Goal: Register for event/course

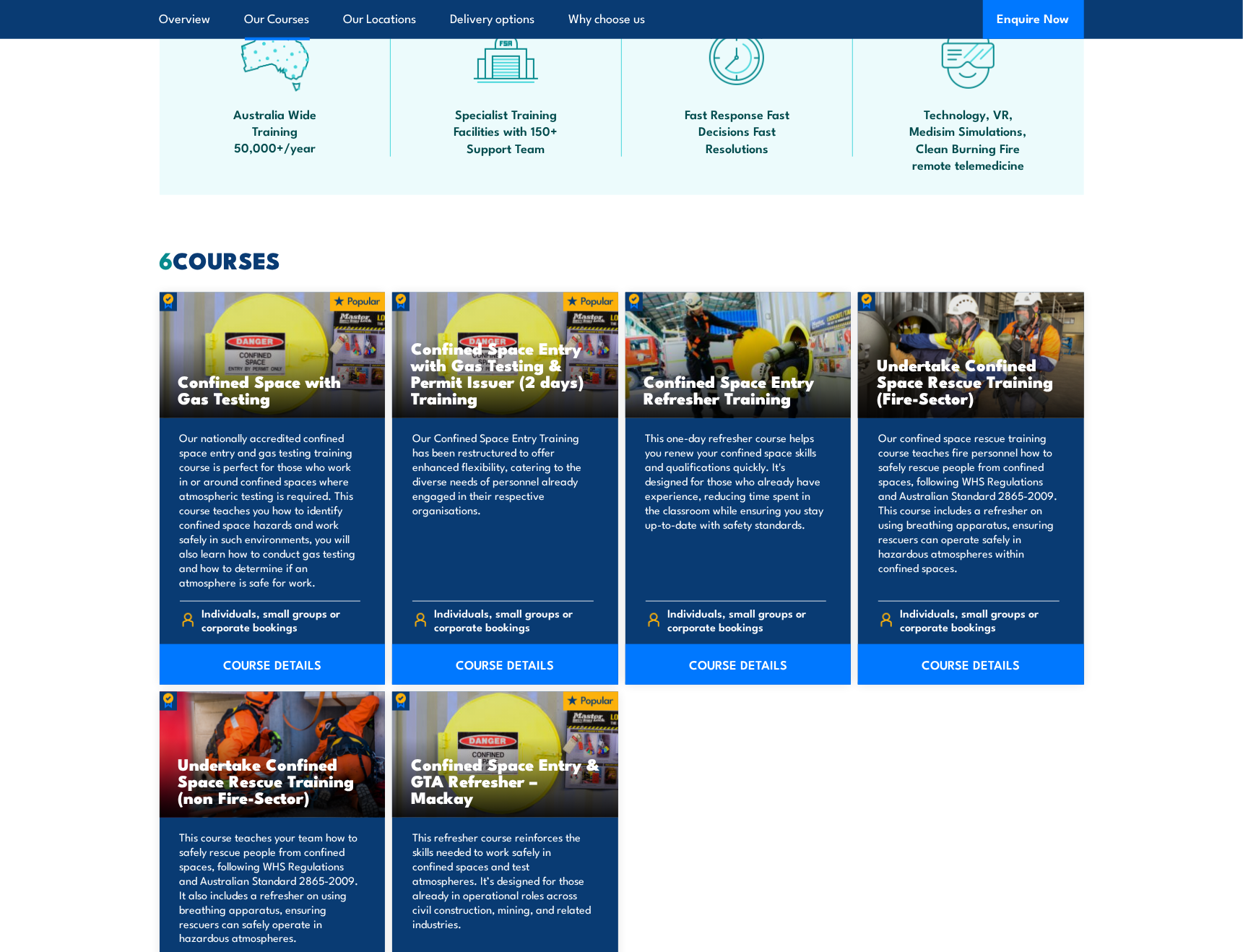
scroll to position [1155, 0]
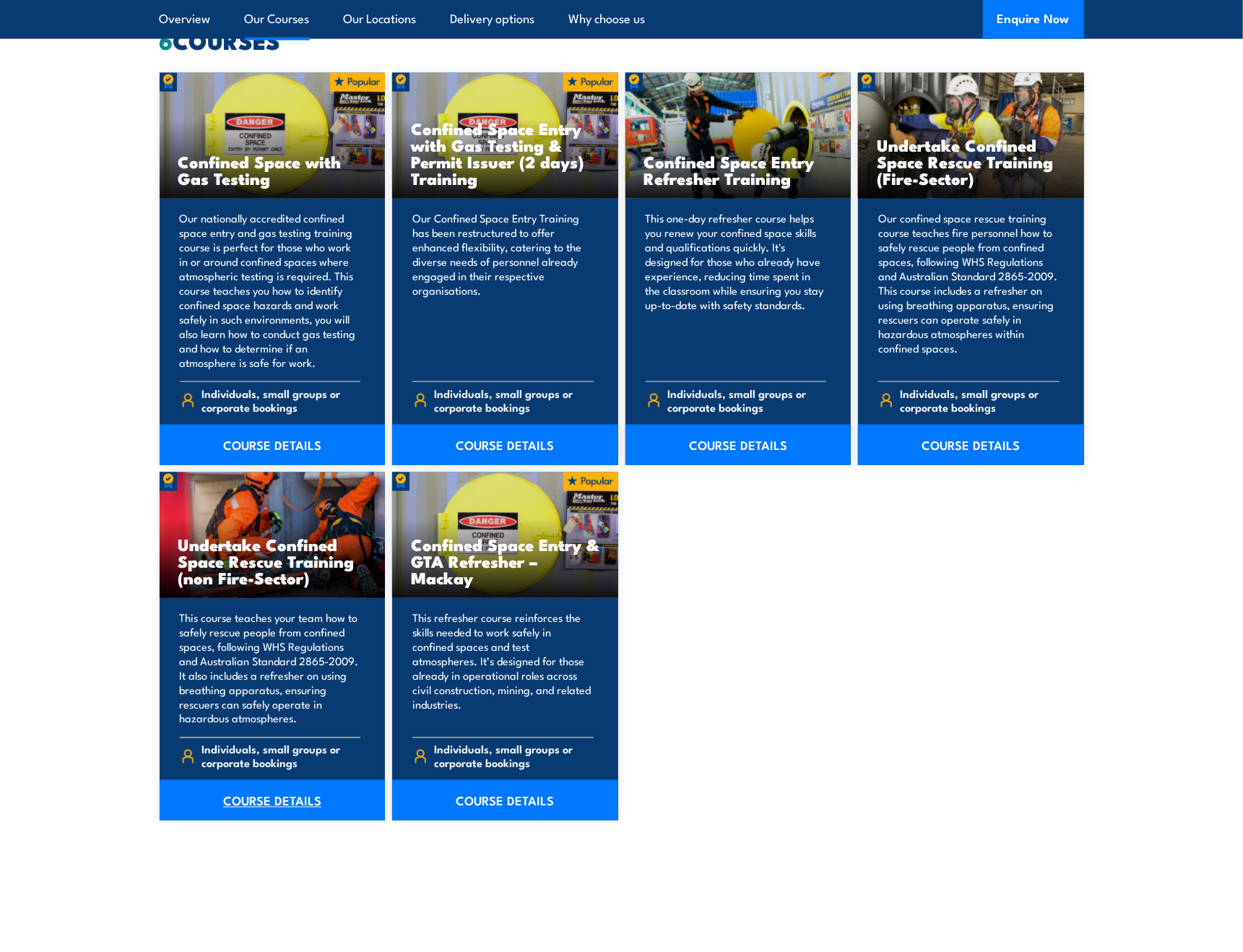
click at [284, 804] on link "COURSE DETAILS" at bounding box center [273, 800] width 226 height 40
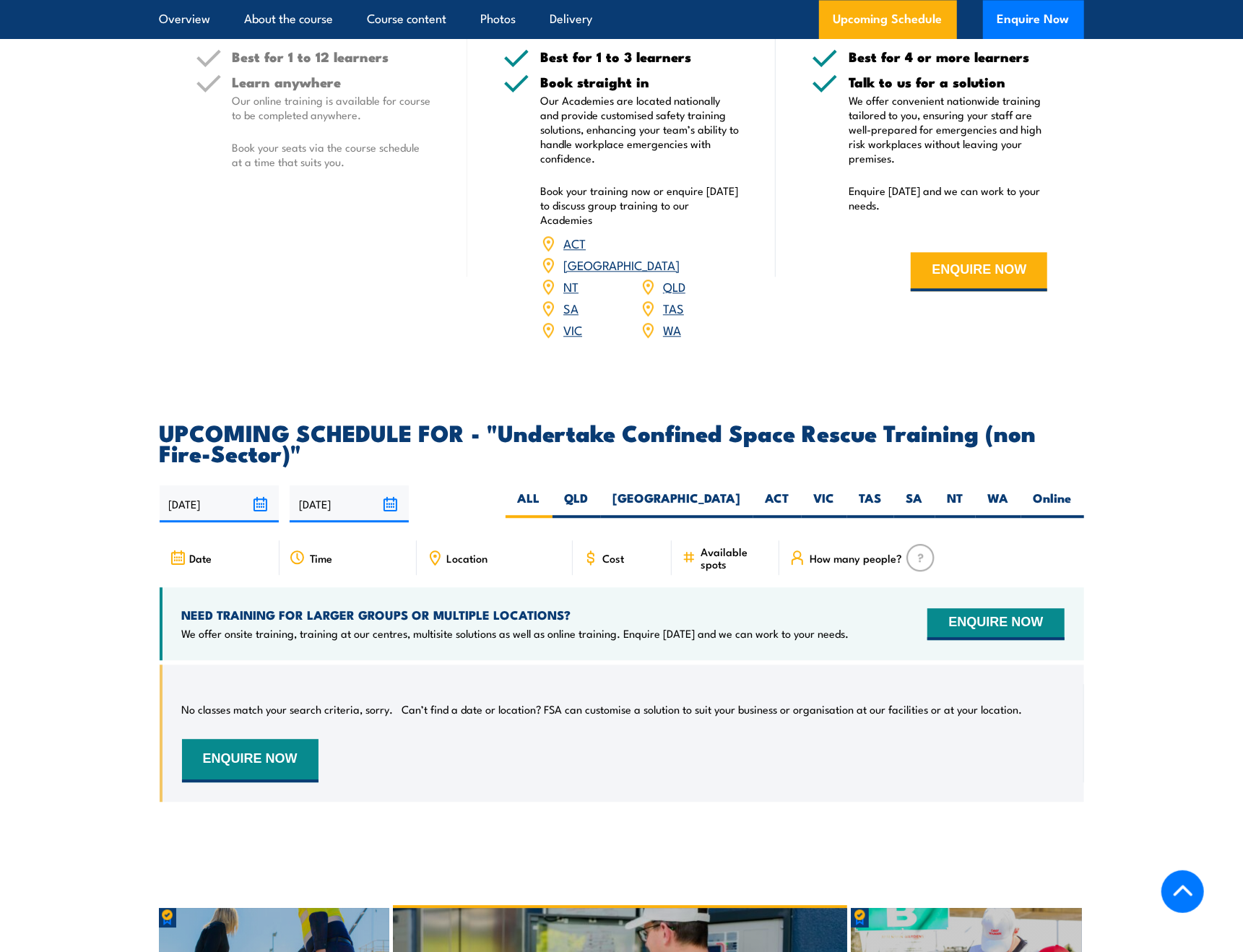
scroll to position [2455, 0]
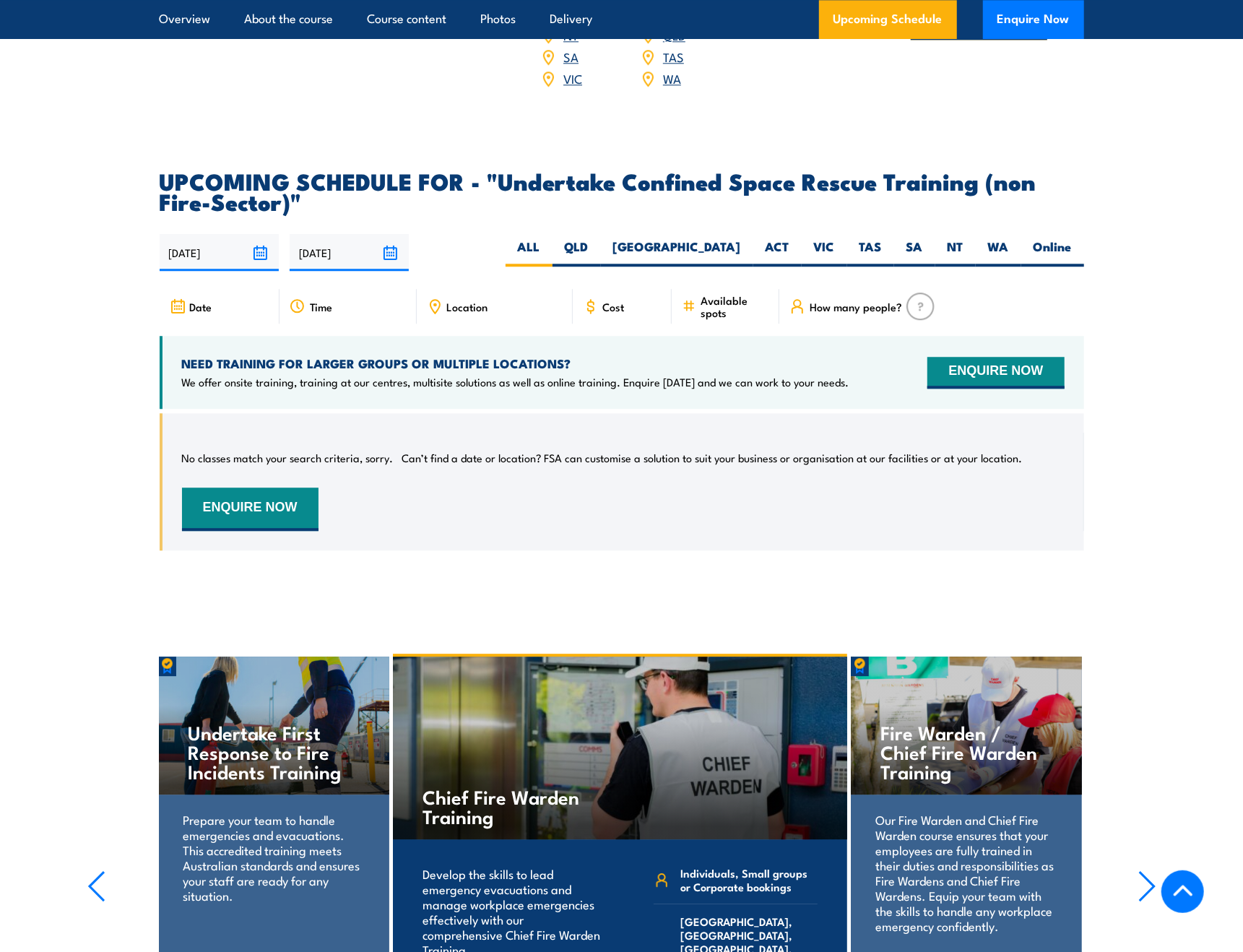
click at [627, 293] on div "Cost" at bounding box center [623, 306] width 99 height 35
click at [601, 238] on label "QLD" at bounding box center [577, 252] width 49 height 29
click at [598, 238] on input "QLD" at bounding box center [593, 243] width 9 height 9
radio input "true"
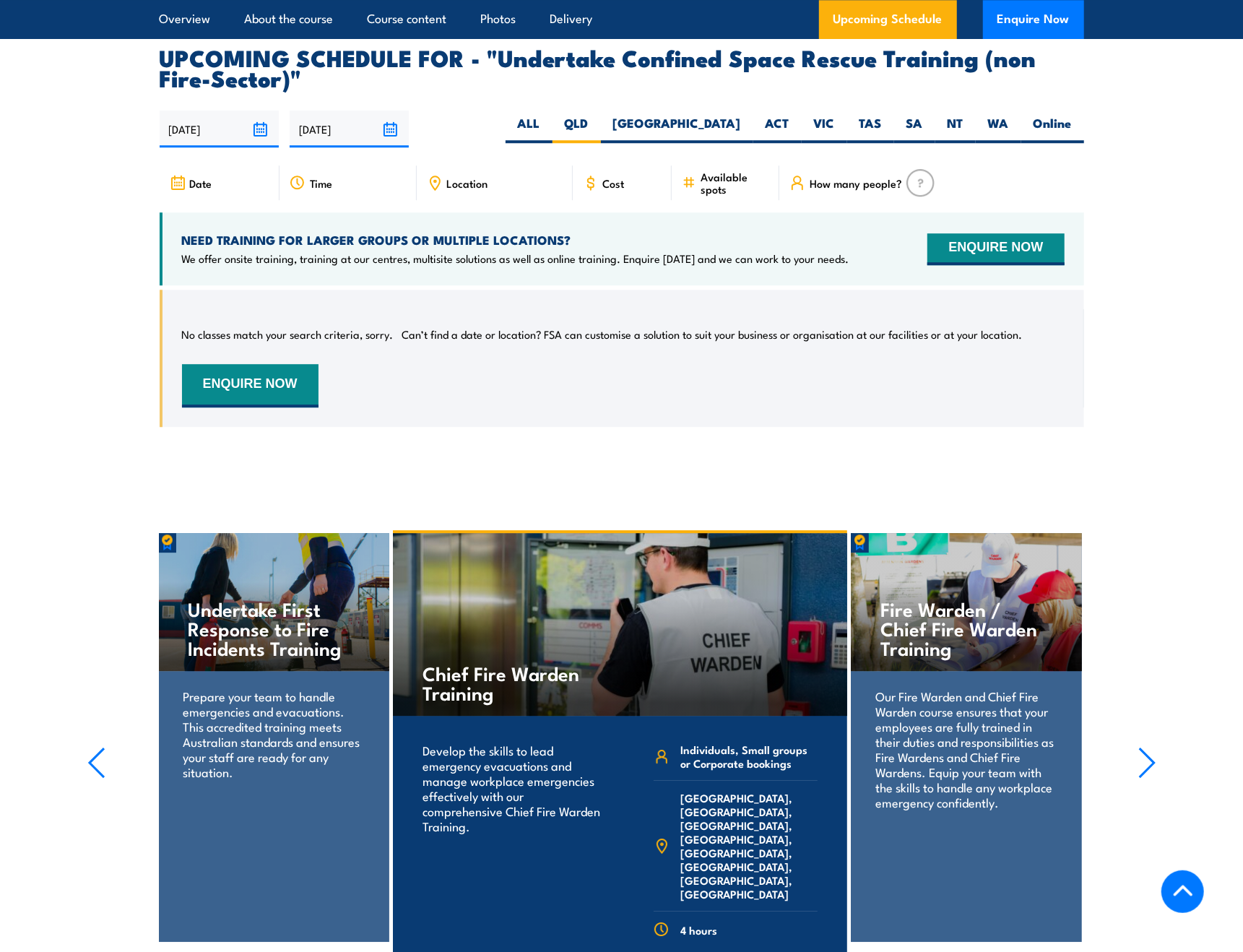
scroll to position [2604, 0]
